Goal: Information Seeking & Learning: Learn about a topic

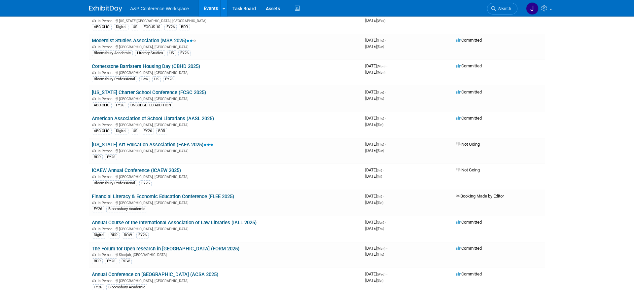
scroll to position [1962, 0]
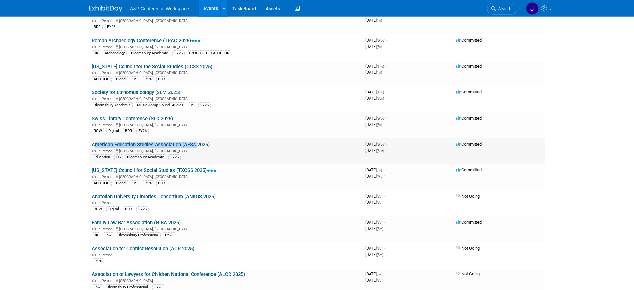
drag, startPoint x: 86, startPoint y: 145, endPoint x: 195, endPoint y: 147, distance: 109.6
copy link "American Education Studies Association (AESA"
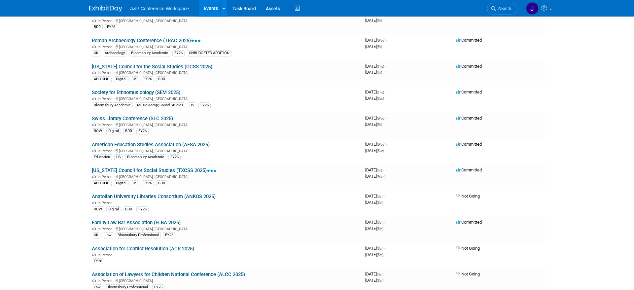
scroll to position [2326, 0]
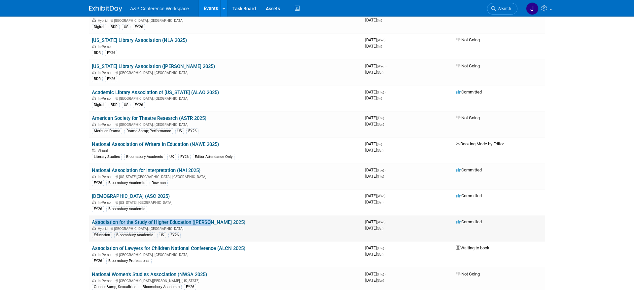
drag, startPoint x: 89, startPoint y: 224, endPoint x: 209, endPoint y: 224, distance: 120.1
copy link "Association for the Study of Higher Education (ASHE"
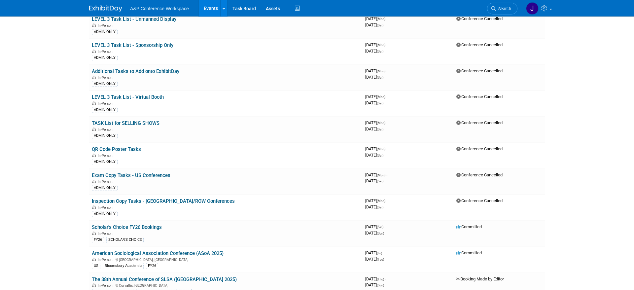
scroll to position [0, 0]
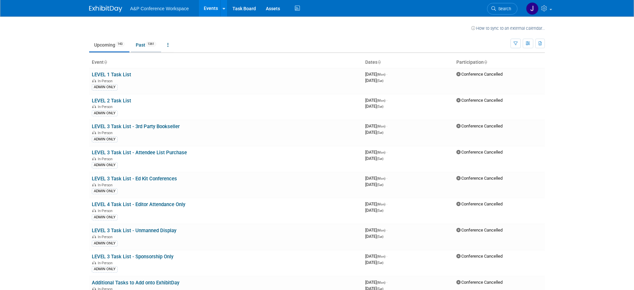
click at [144, 46] on link "Past 1361" at bounding box center [146, 45] width 30 height 13
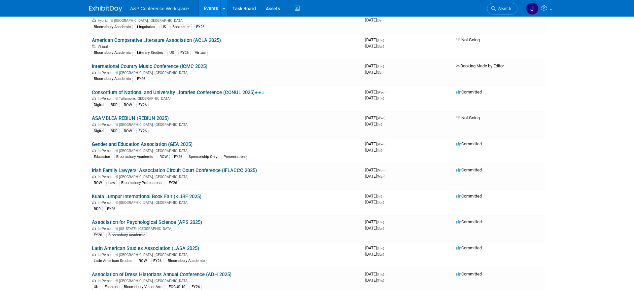
scroll to position [3254, 0]
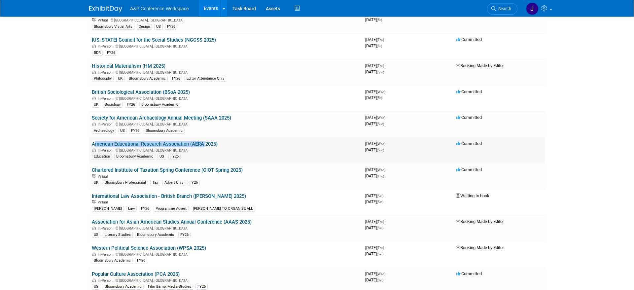
drag, startPoint x: 85, startPoint y: 145, endPoint x: 204, endPoint y: 144, distance: 118.5
copy link "American Educational Research Association (AERA"
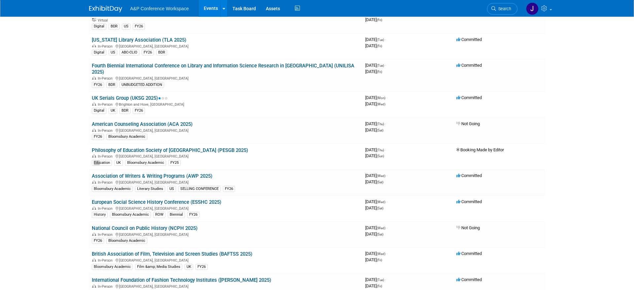
scroll to position [4242, 0]
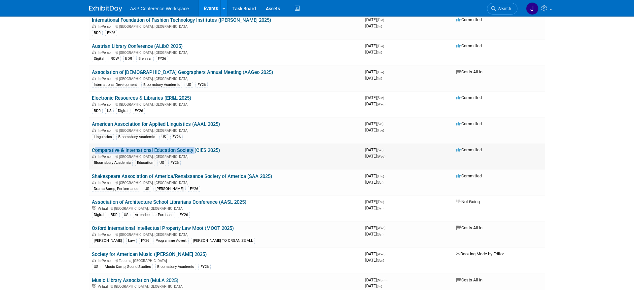
drag, startPoint x: 81, startPoint y: 146, endPoint x: 193, endPoint y: 147, distance: 112.5
drag, startPoint x: 83, startPoint y: 145, endPoint x: 207, endPoint y: 145, distance: 123.4
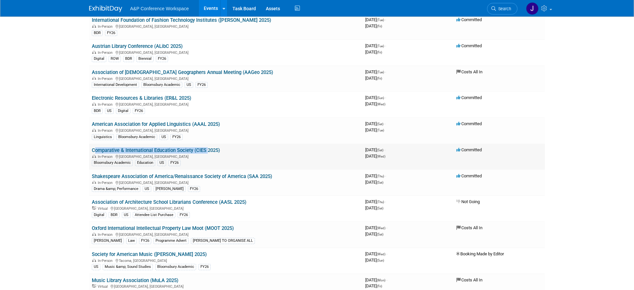
copy link "Comparative & International Education Society (CIES"
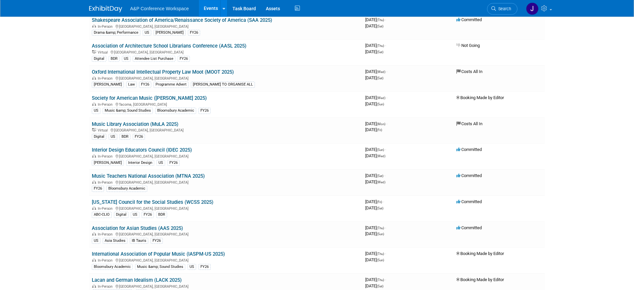
scroll to position [4748, 0]
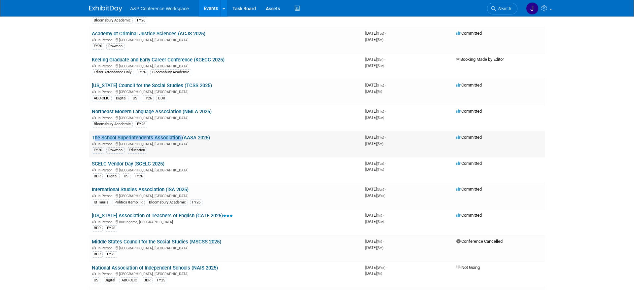
drag, startPoint x: 79, startPoint y: 131, endPoint x: 182, endPoint y: 130, distance: 103.0
copy link "The School Superintendents Association"
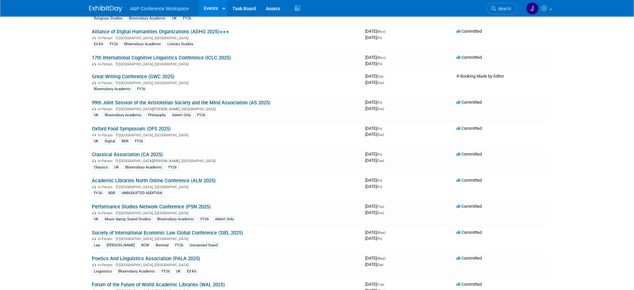
scroll to position [0, 0]
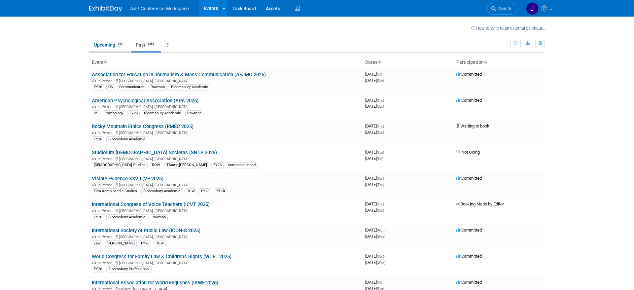
click at [96, 42] on link "Upcoming 143" at bounding box center [109, 45] width 40 height 13
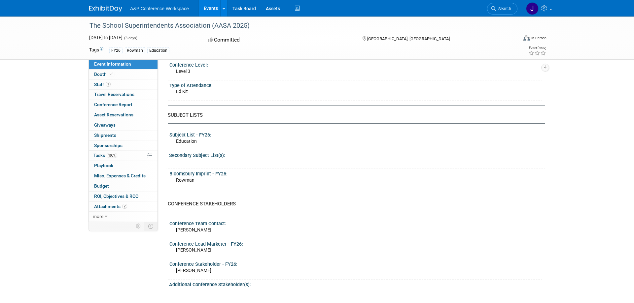
scroll to position [303, 0]
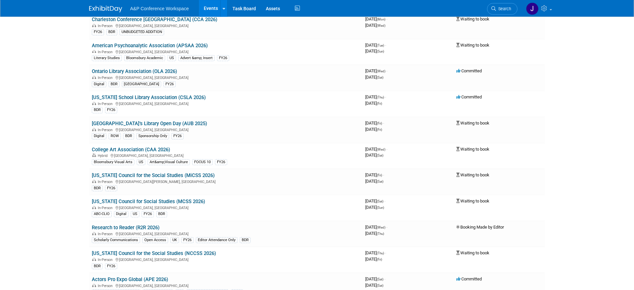
scroll to position [3302, 0]
